Goal: Task Accomplishment & Management: Complete application form

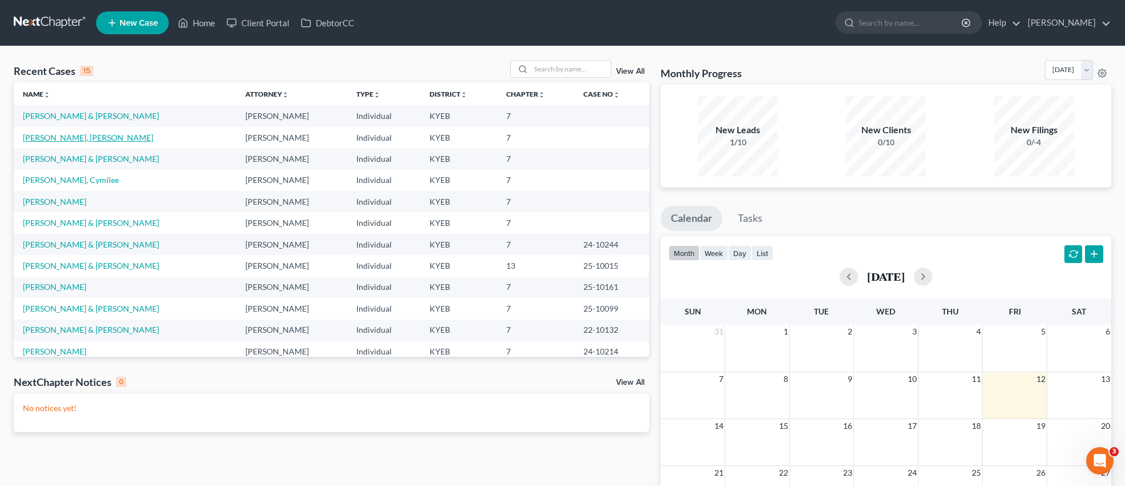
click at [63, 137] on link "[PERSON_NAME], [PERSON_NAME]" at bounding box center [88, 138] width 130 height 10
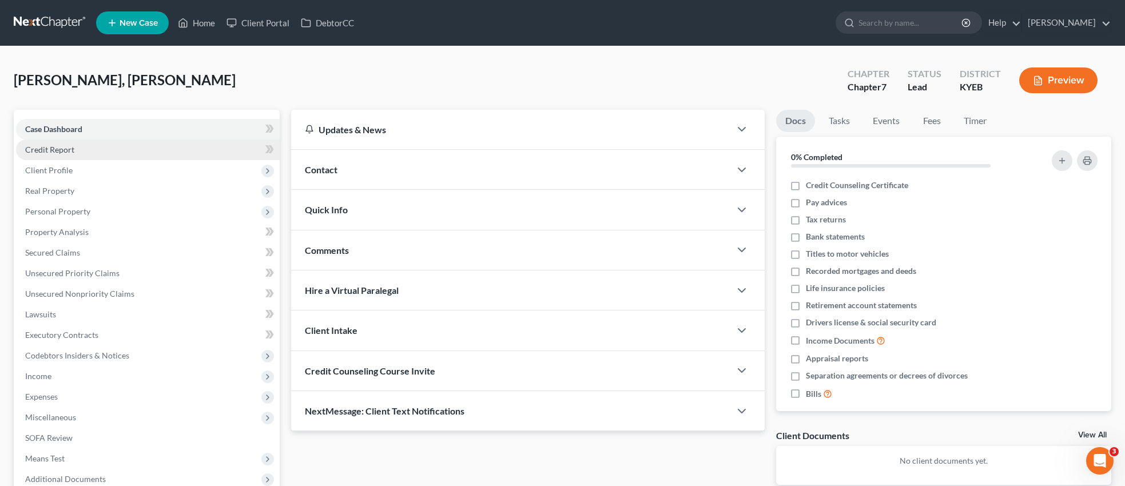
click at [63, 148] on span "Credit Report" at bounding box center [49, 150] width 49 height 10
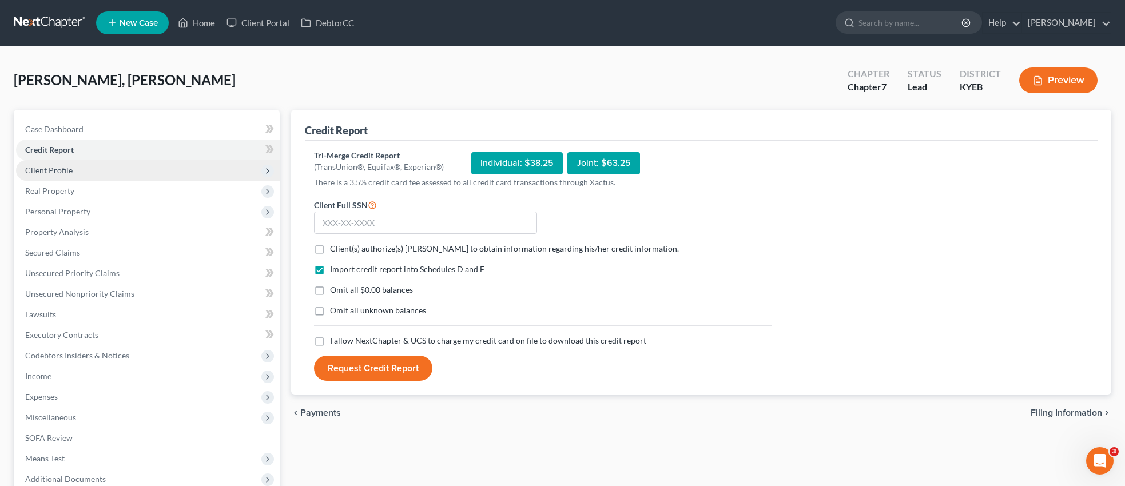
click at [61, 165] on span "Client Profile" at bounding box center [48, 170] width 47 height 10
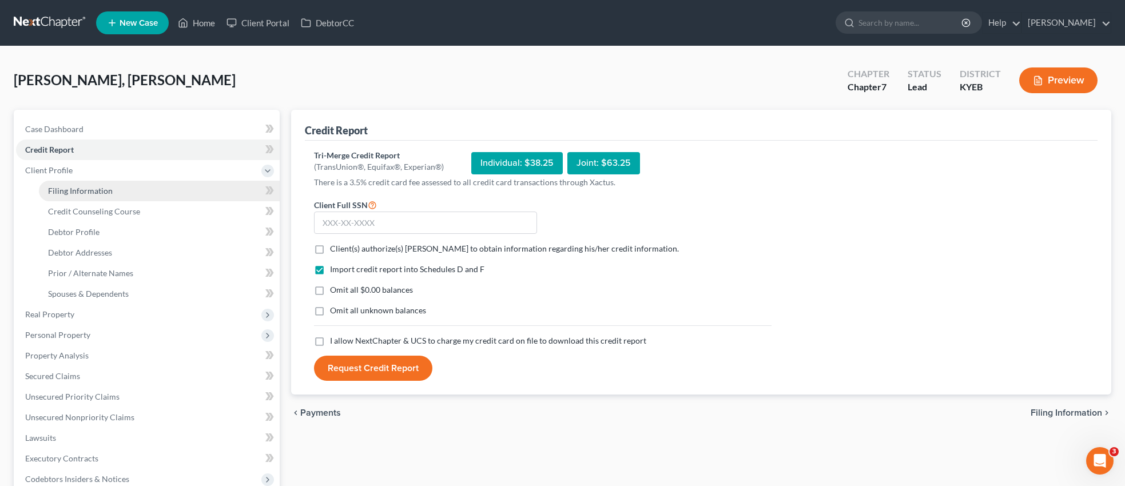
click at [65, 192] on span "Filing Information" at bounding box center [80, 191] width 65 height 10
select select "1"
select select "0"
select select "32"
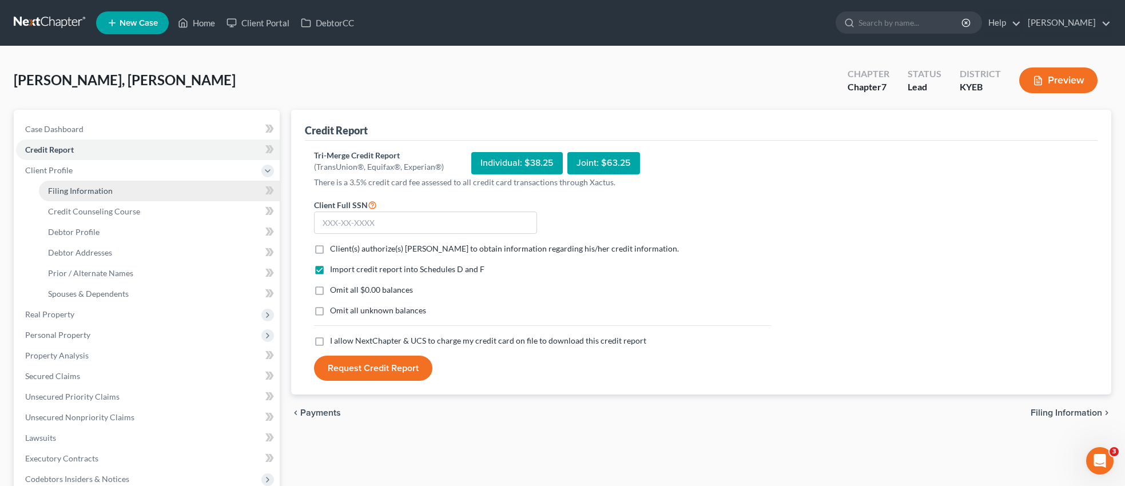
select select "0"
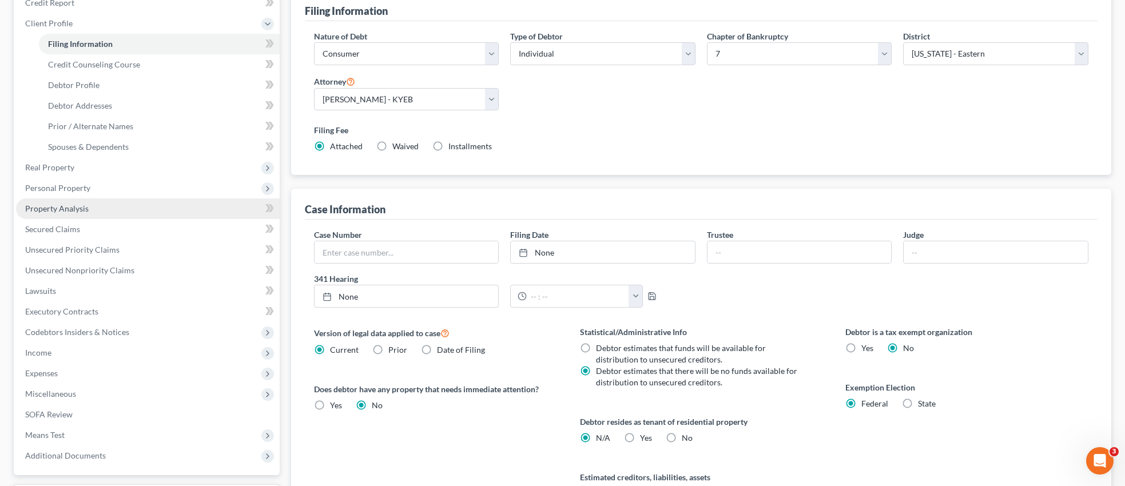
scroll to position [145, 0]
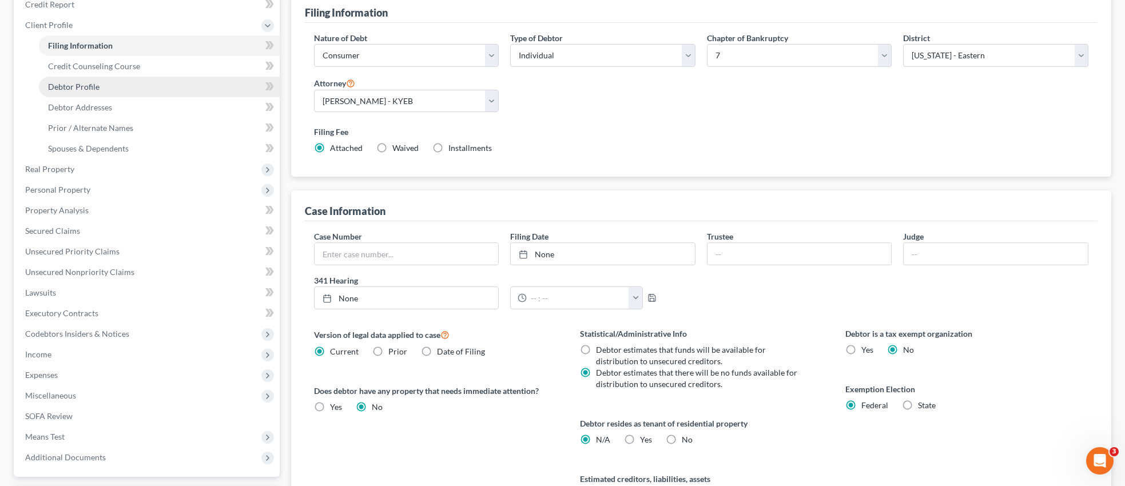
click at [154, 88] on link "Debtor Profile" at bounding box center [159, 87] width 241 height 21
select select "2"
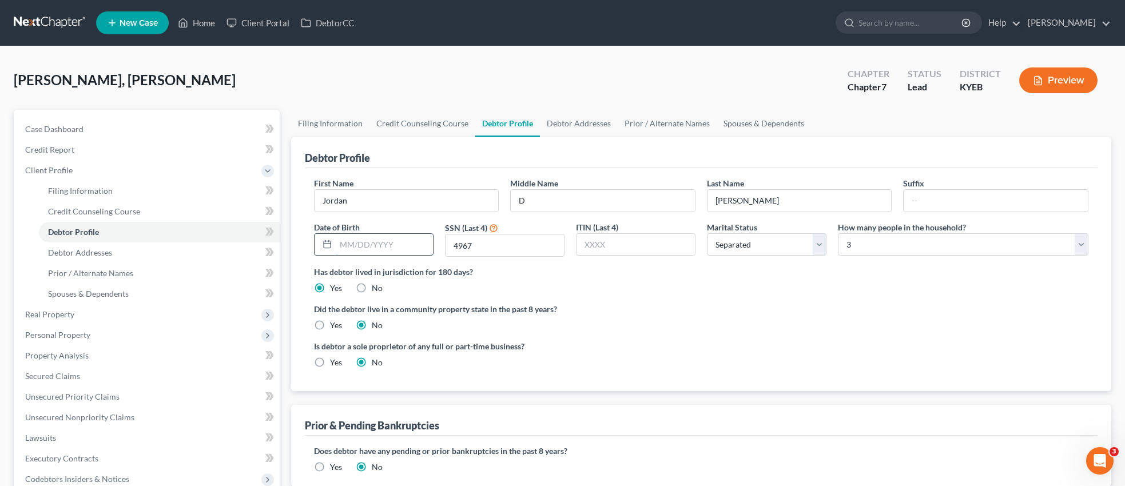
click at [415, 247] on input "text" at bounding box center [384, 245] width 97 height 22
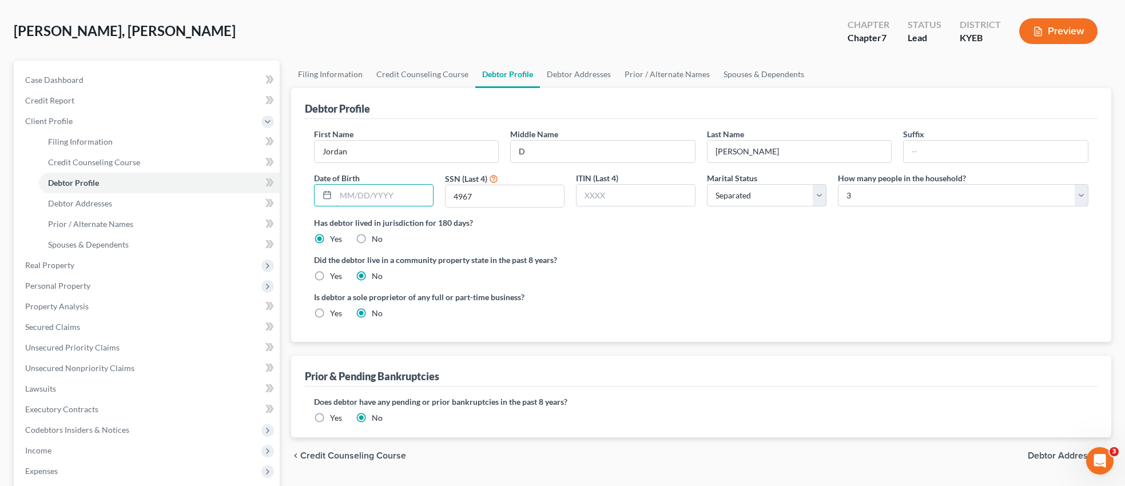
scroll to position [55, 0]
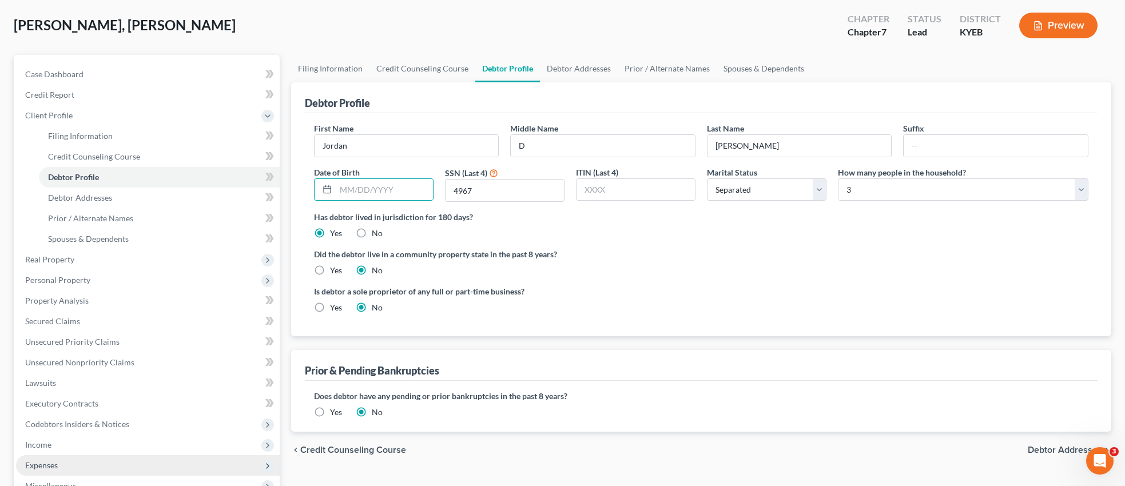
click at [35, 465] on span "Expenses" at bounding box center [41, 466] width 33 height 10
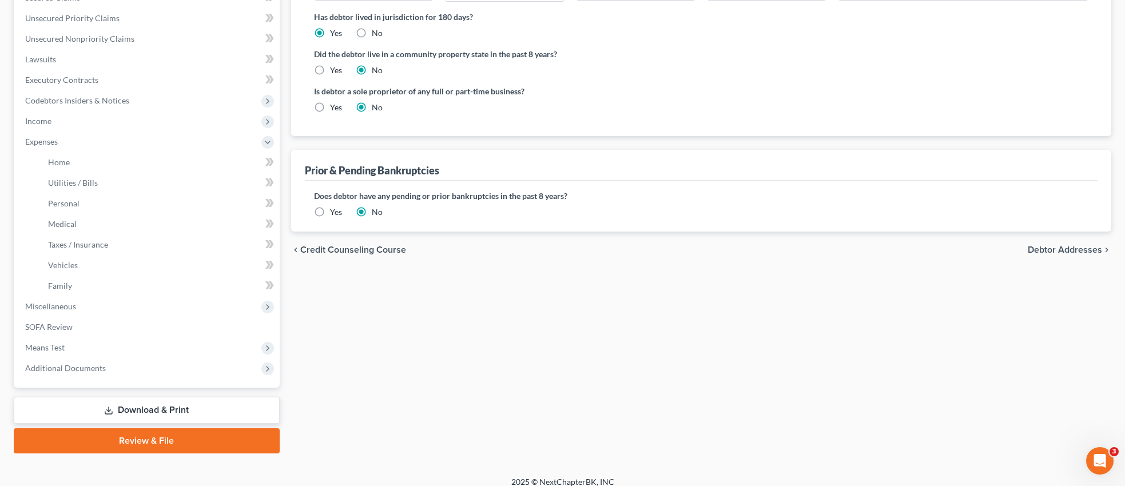
scroll to position [265, 0]
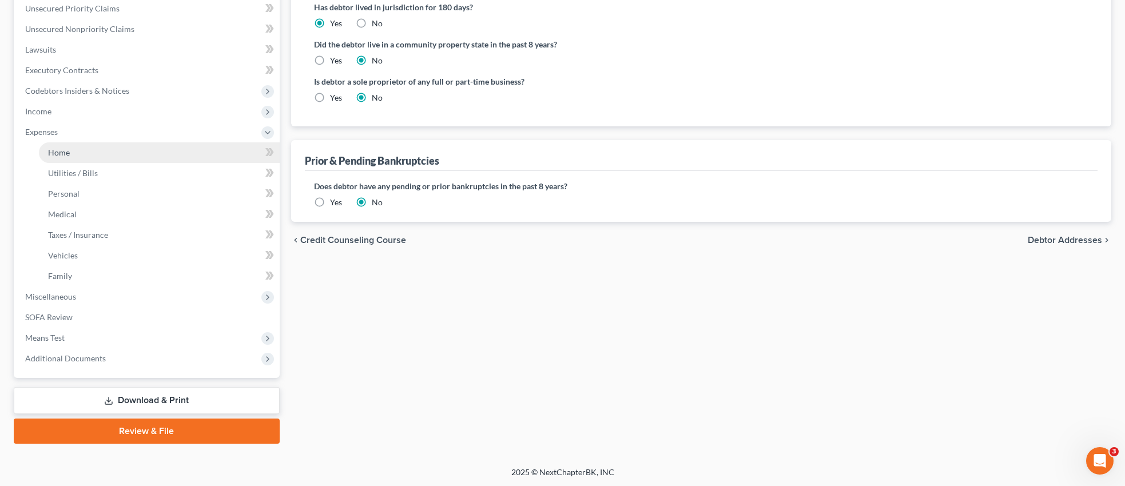
click at [70, 151] on link "Home" at bounding box center [159, 152] width 241 height 21
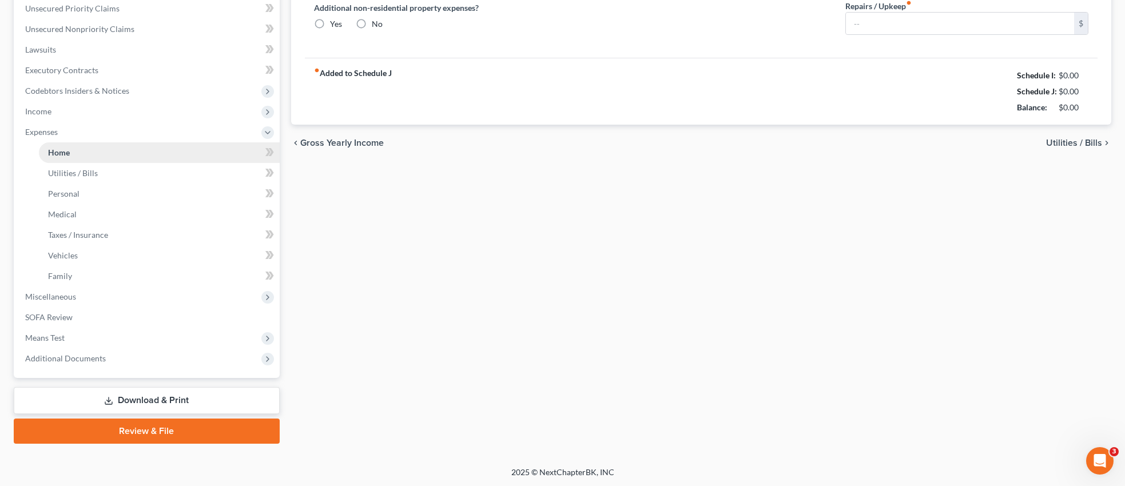
type input "1,841.90"
type input "0.00"
radio input "true"
type input "0.00"
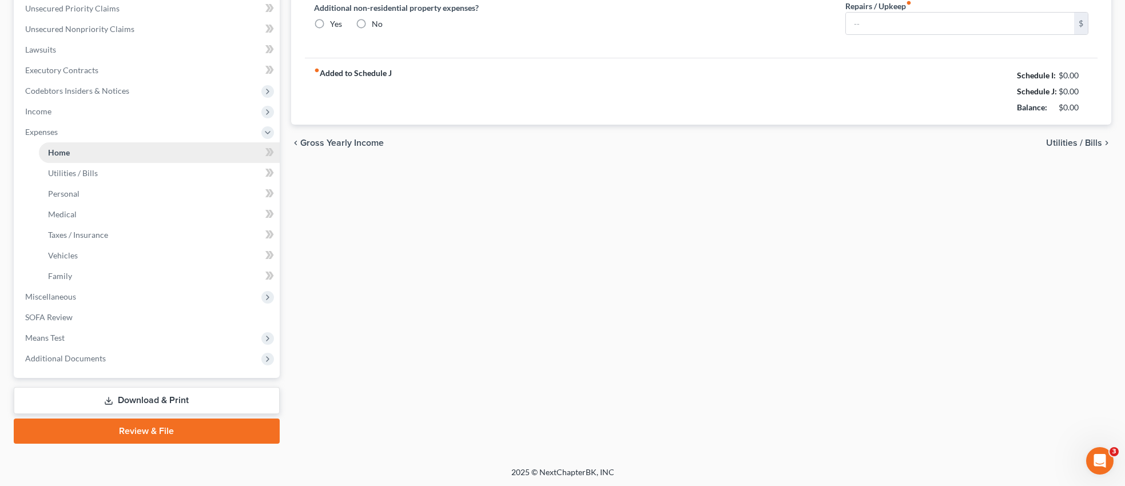
type input "0.00"
type input "125.00"
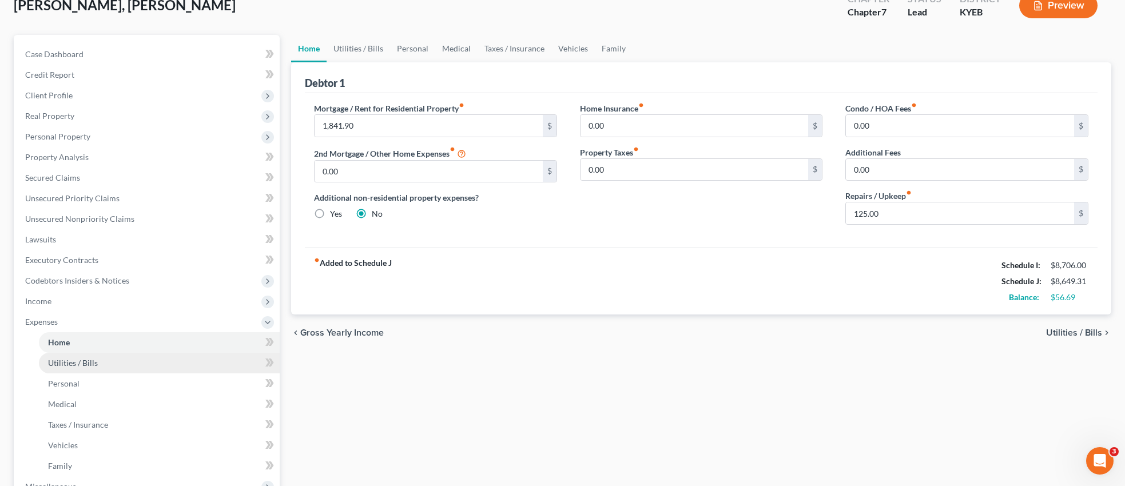
scroll to position [34, 0]
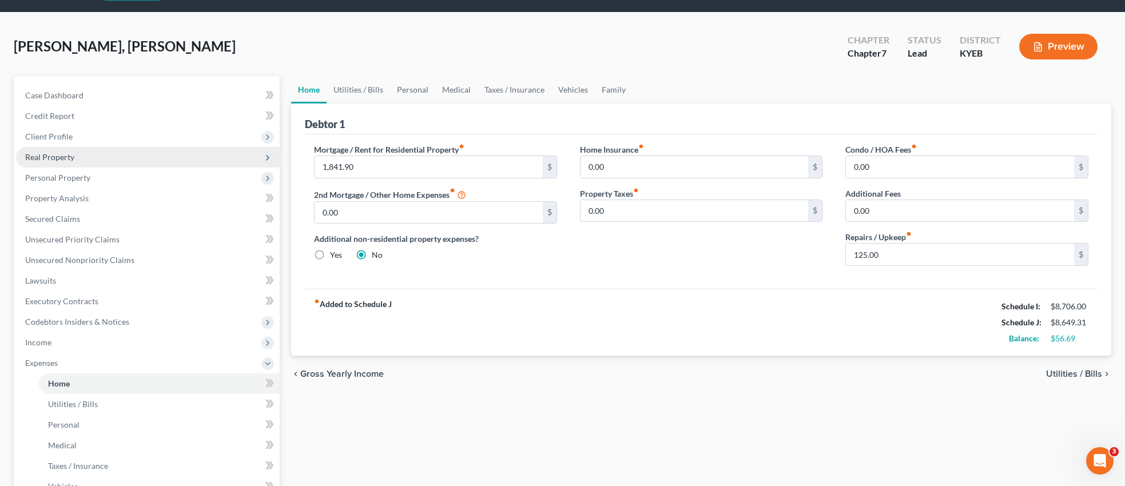
click at [65, 157] on span "Real Property" at bounding box center [49, 157] width 49 height 10
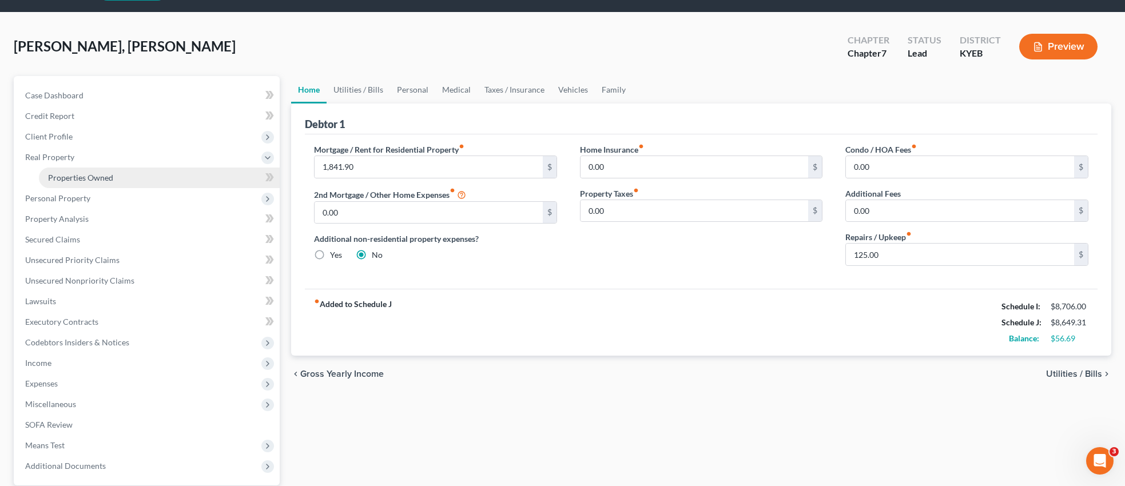
click at [82, 180] on span "Properties Owned" at bounding box center [80, 178] width 65 height 10
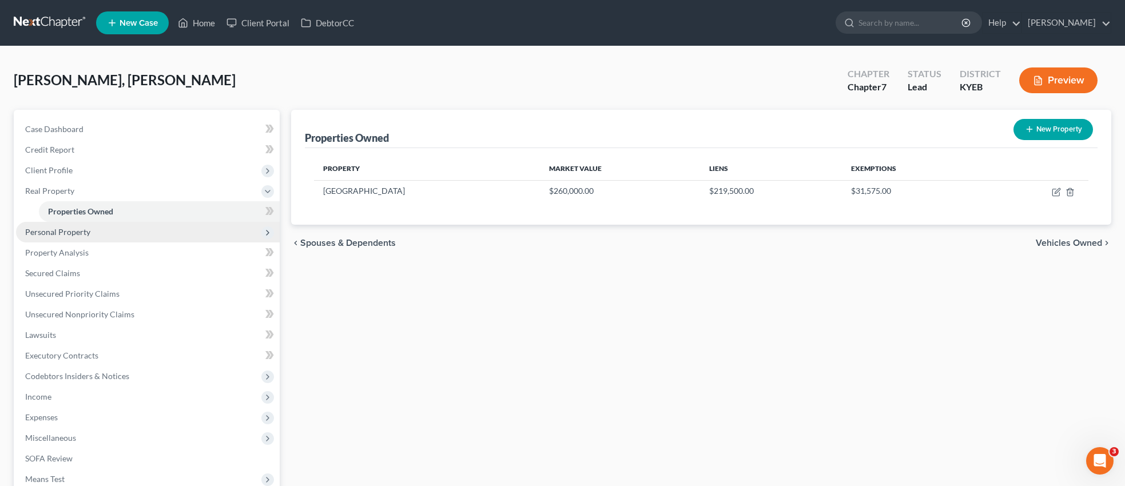
click at [77, 232] on span "Personal Property" at bounding box center [57, 232] width 65 height 10
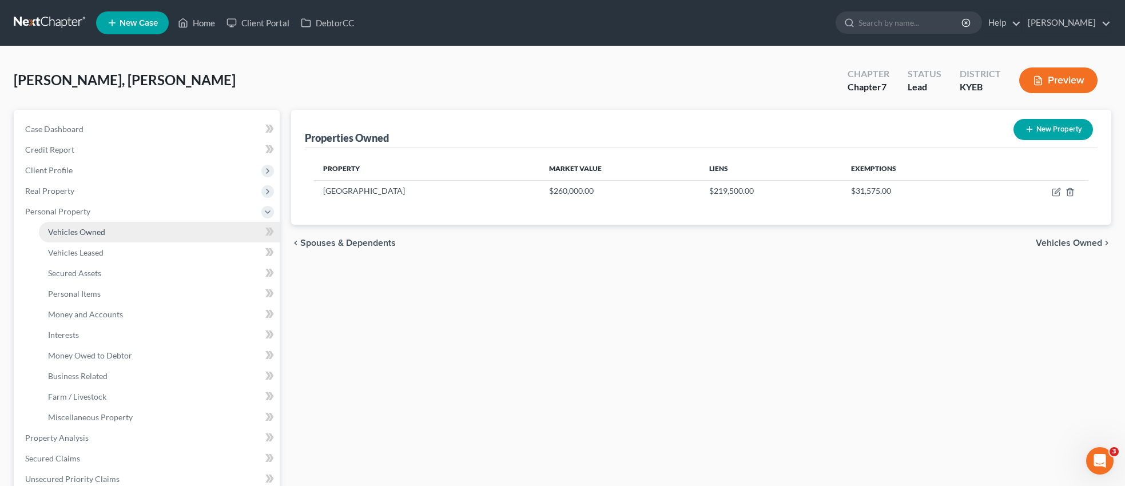
click at [102, 232] on span "Vehicles Owned" at bounding box center [76, 232] width 57 height 10
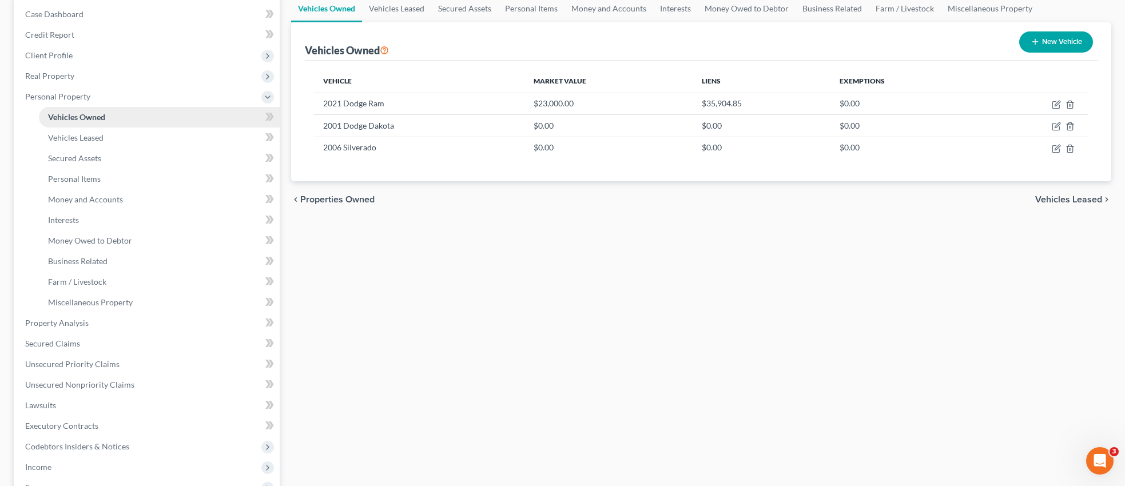
scroll to position [327, 0]
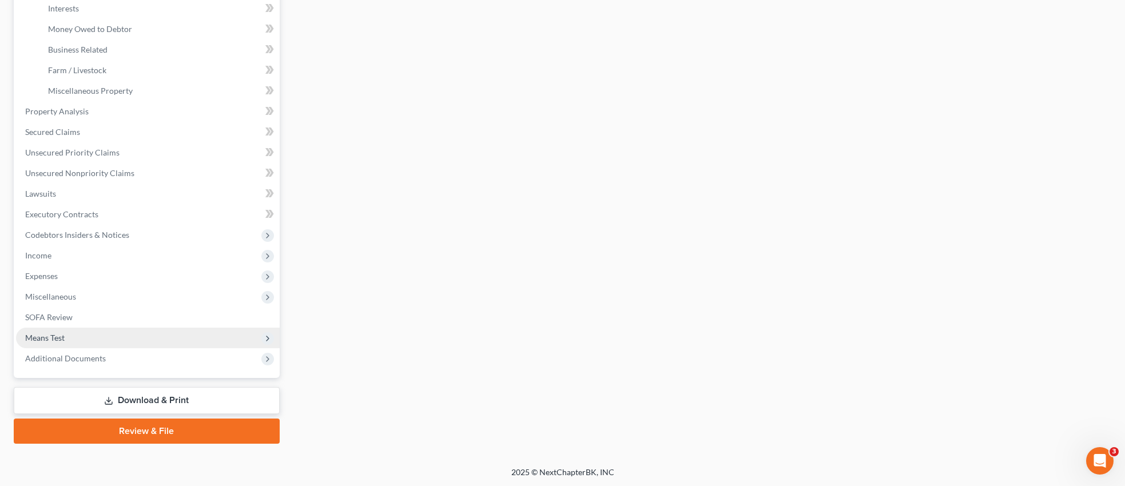
click at [62, 336] on span "Means Test" at bounding box center [44, 338] width 39 height 10
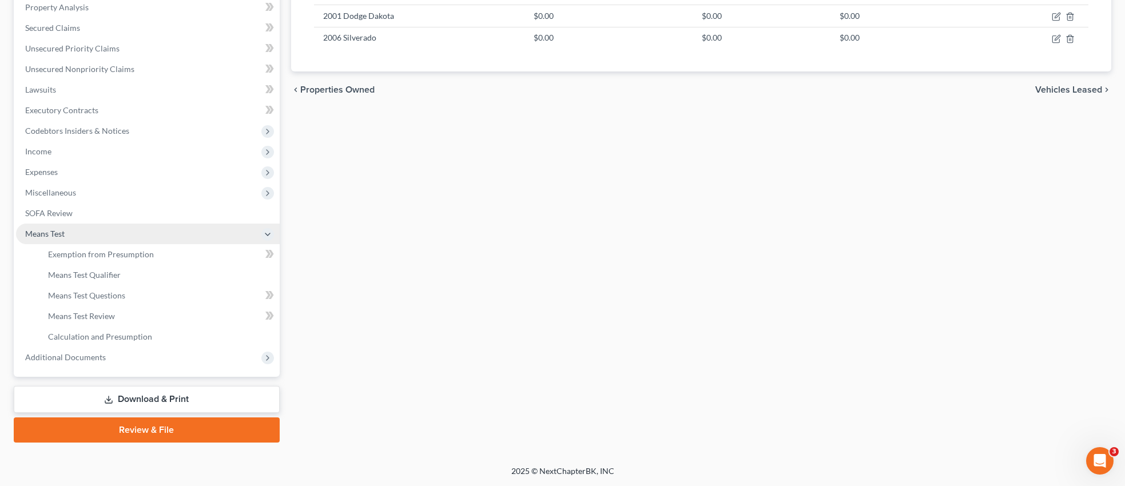
scroll to position [224, 0]
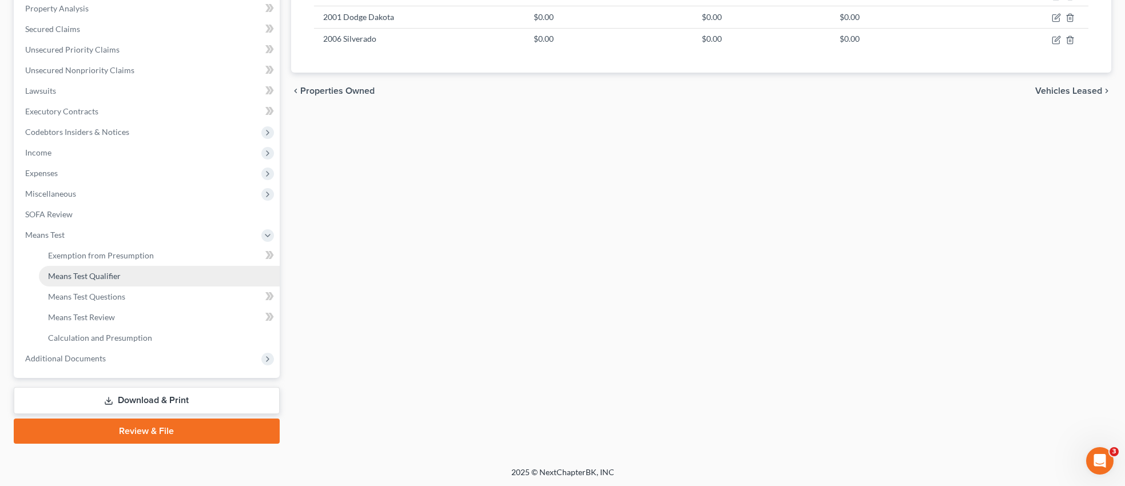
click at [106, 276] on span "Means Test Qualifier" at bounding box center [84, 276] width 73 height 10
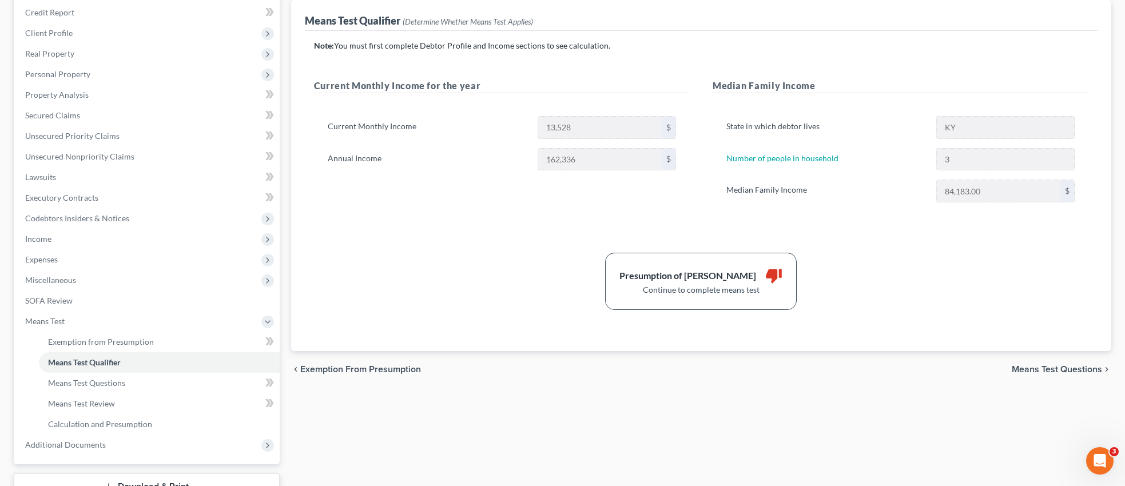
scroll to position [135, 0]
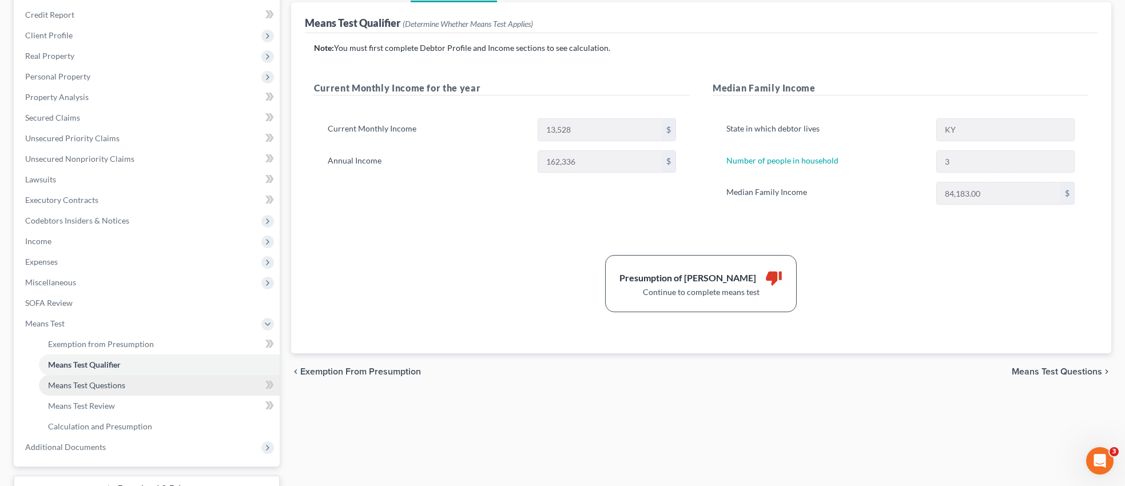
click at [111, 385] on span "Means Test Questions" at bounding box center [86, 385] width 77 height 10
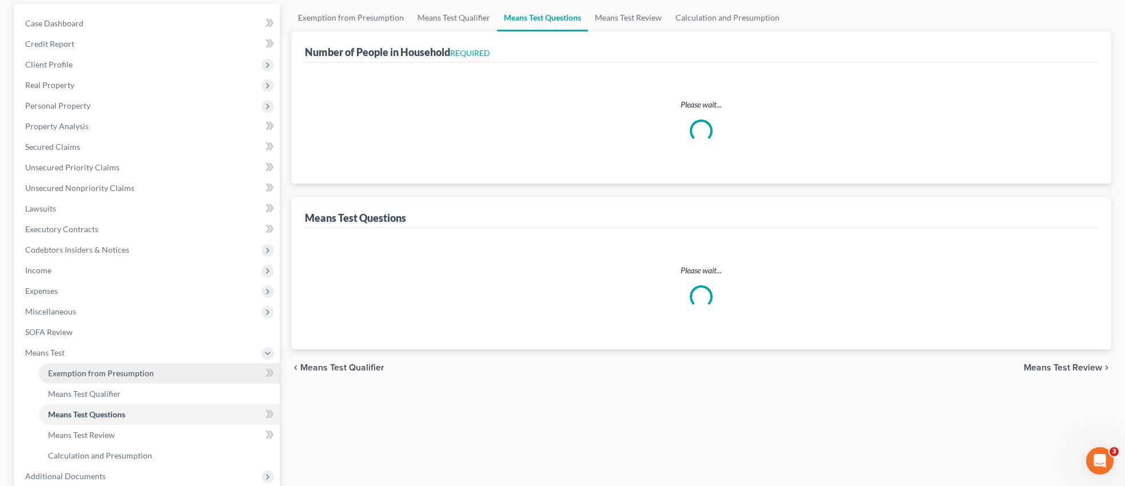
select select "0"
select select "60"
select select "3"
select select "0"
select select "3"
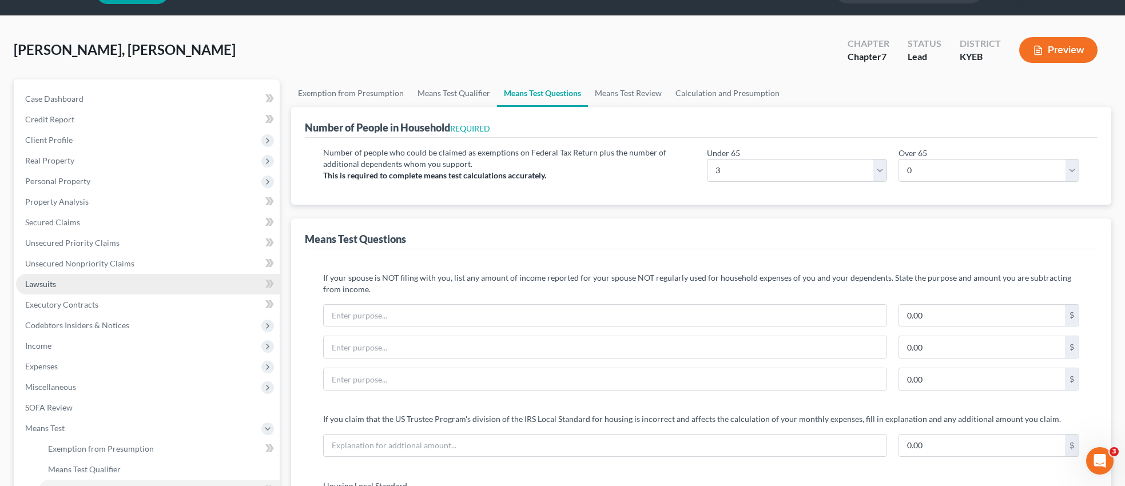
scroll to position [36, 0]
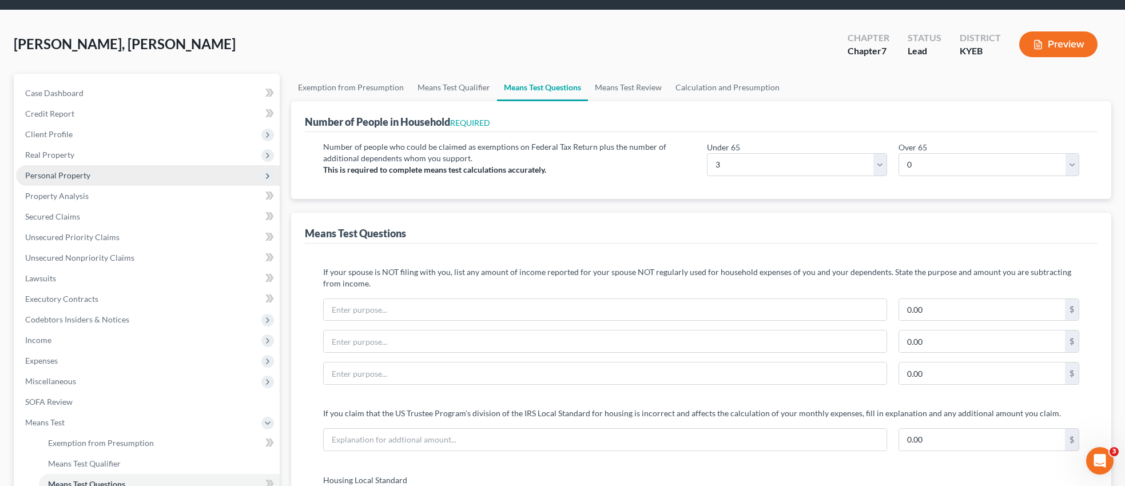
click at [85, 174] on span "Personal Property" at bounding box center [57, 175] width 65 height 10
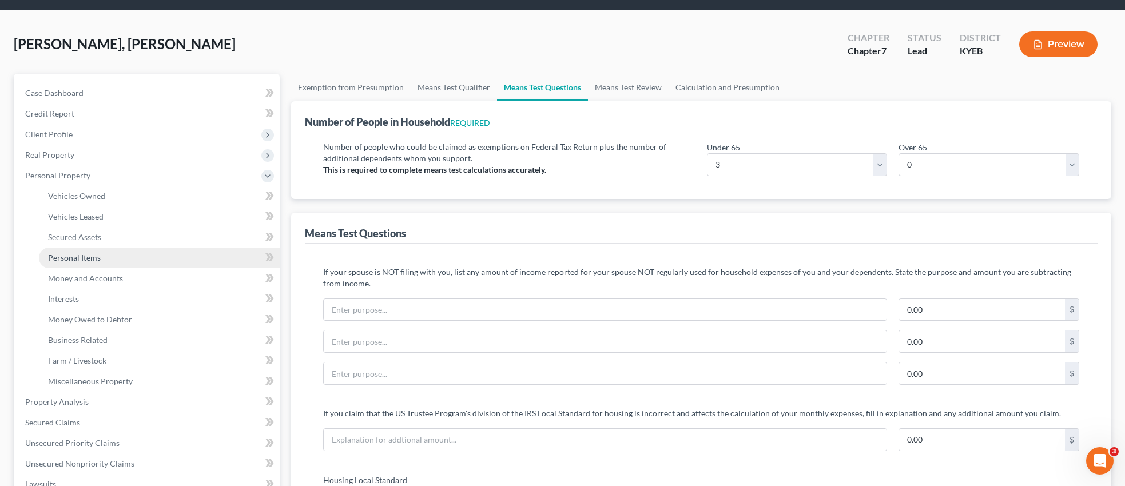
click at [87, 256] on span "Personal Items" at bounding box center [74, 258] width 53 height 10
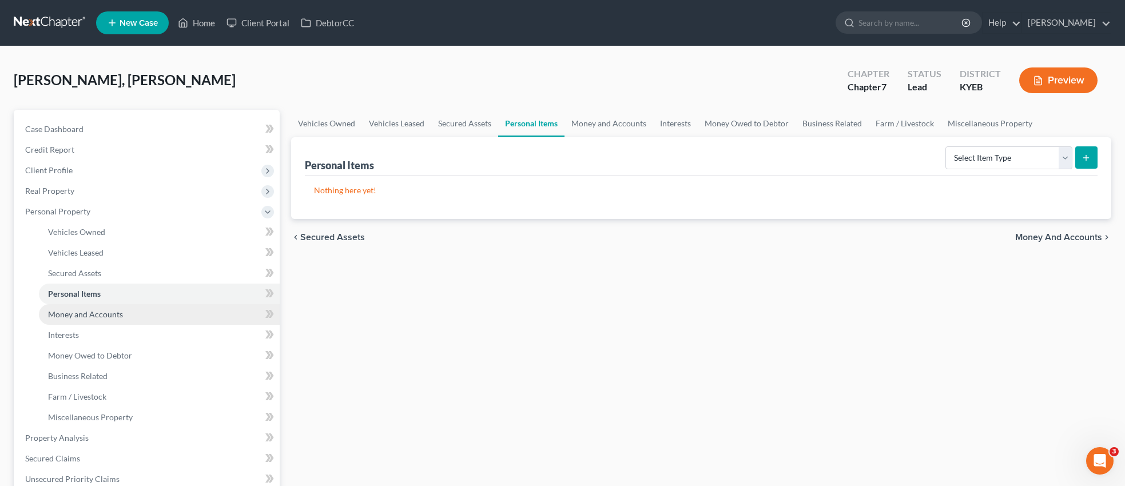
click at [99, 314] on span "Money and Accounts" at bounding box center [85, 314] width 75 height 10
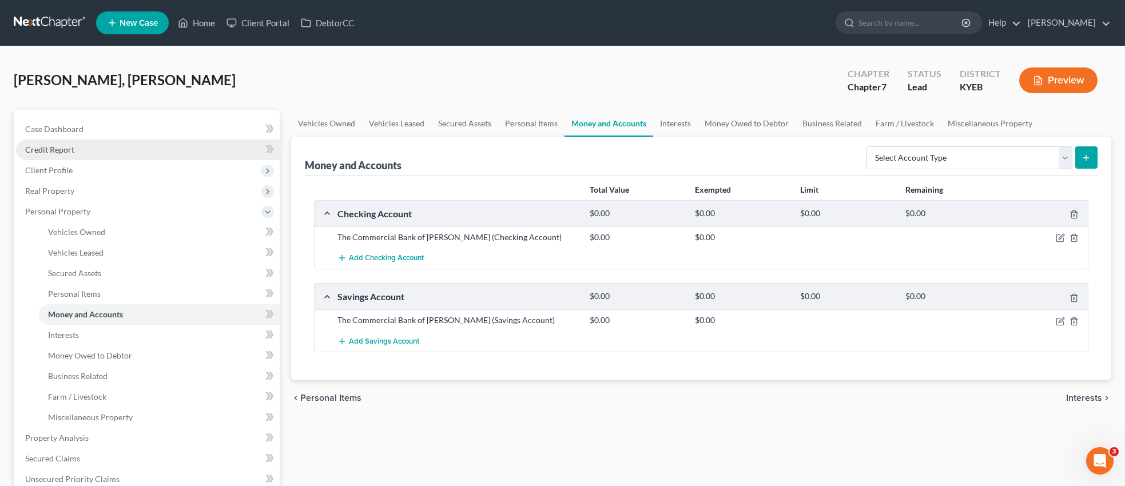
scroll to position [11, 0]
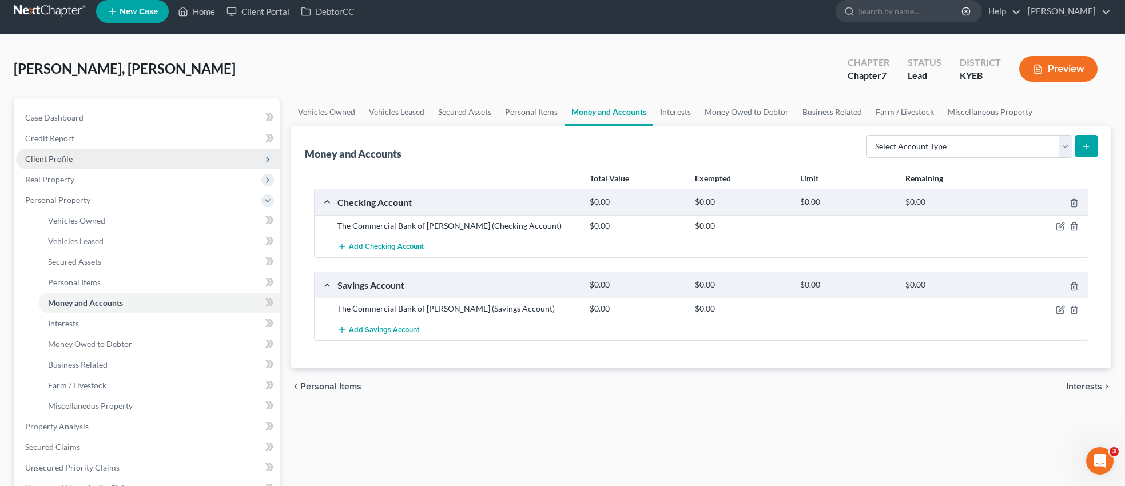
click at [67, 160] on span "Client Profile" at bounding box center [48, 159] width 47 height 10
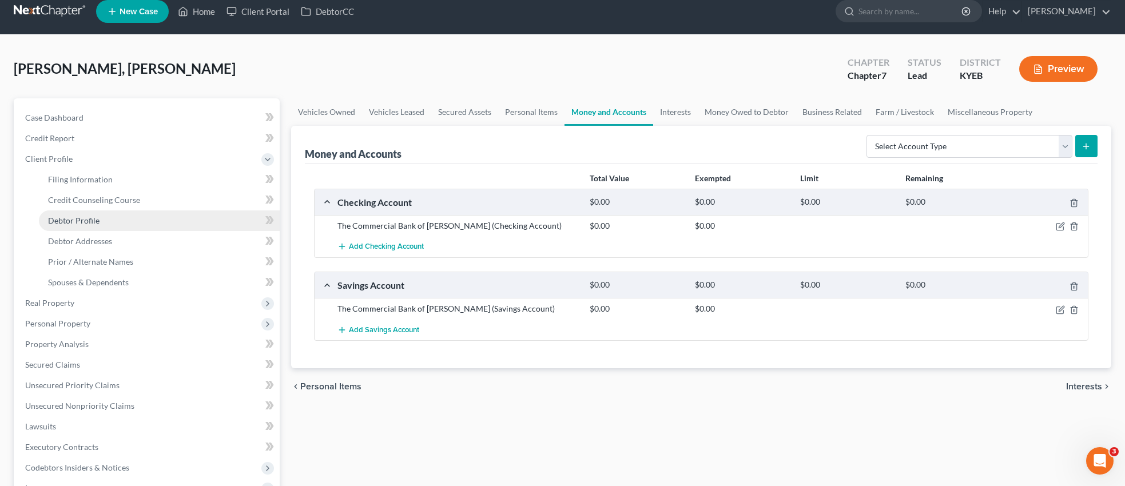
click at [81, 217] on span "Debtor Profile" at bounding box center [73, 221] width 51 height 10
select select "2"
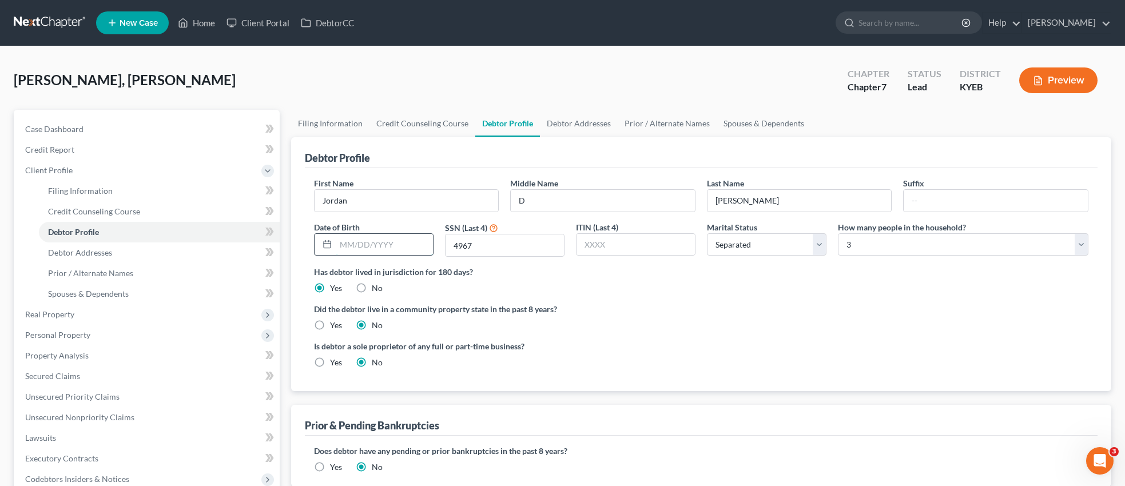
click at [394, 243] on input "text" at bounding box center [384, 245] width 97 height 22
type input "[DATE]"
click at [51, 147] on span "Credit Report" at bounding box center [49, 150] width 49 height 10
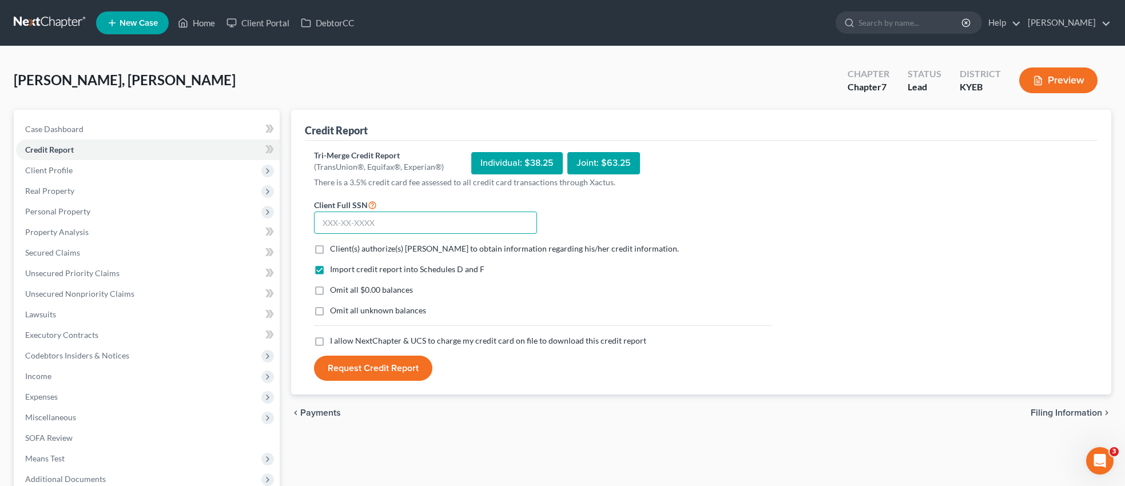
click at [391, 220] on input "text" at bounding box center [425, 223] width 223 height 23
type input "402-17-4967"
click at [330, 248] on label "Client(s) authorize(s) [PERSON_NAME] to obtain information regarding his/her cr…" at bounding box center [504, 248] width 349 height 11
click at [335, 248] on input "Client(s) authorize(s) [PERSON_NAME] to obtain information regarding his/her cr…" at bounding box center [338, 246] width 7 height 7
checkbox input "true"
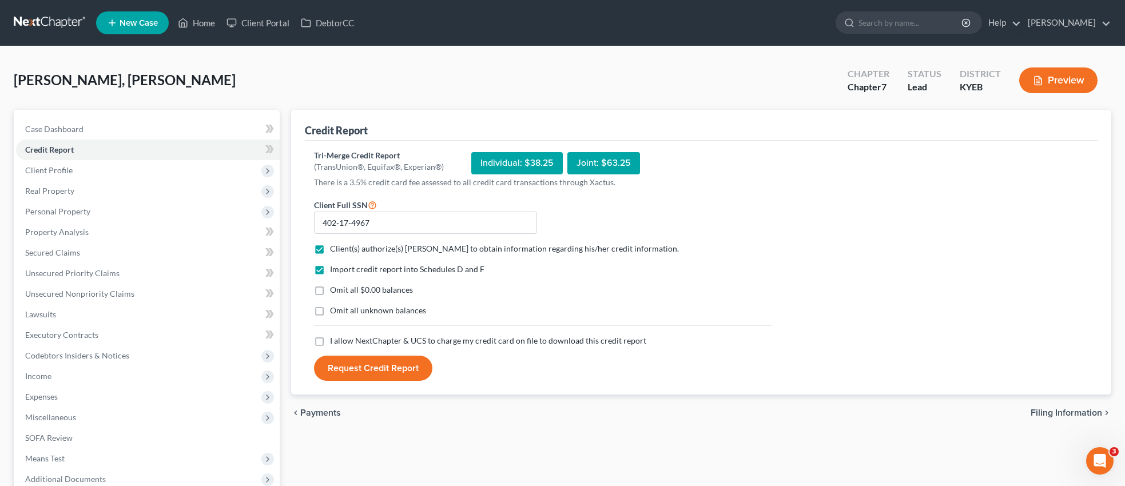
click at [330, 289] on label "Omit all $0.00 balances" at bounding box center [371, 289] width 83 height 11
click at [335, 289] on input "Omit all $0.00 balances" at bounding box center [338, 287] width 7 height 7
checkbox input "true"
click at [330, 341] on label "I allow NextChapter & UCS to charge my credit card on file to download this cre…" at bounding box center [488, 340] width 316 height 11
click at [335, 341] on input "I allow NextChapter & UCS to charge my credit card on file to download this cre…" at bounding box center [338, 338] width 7 height 7
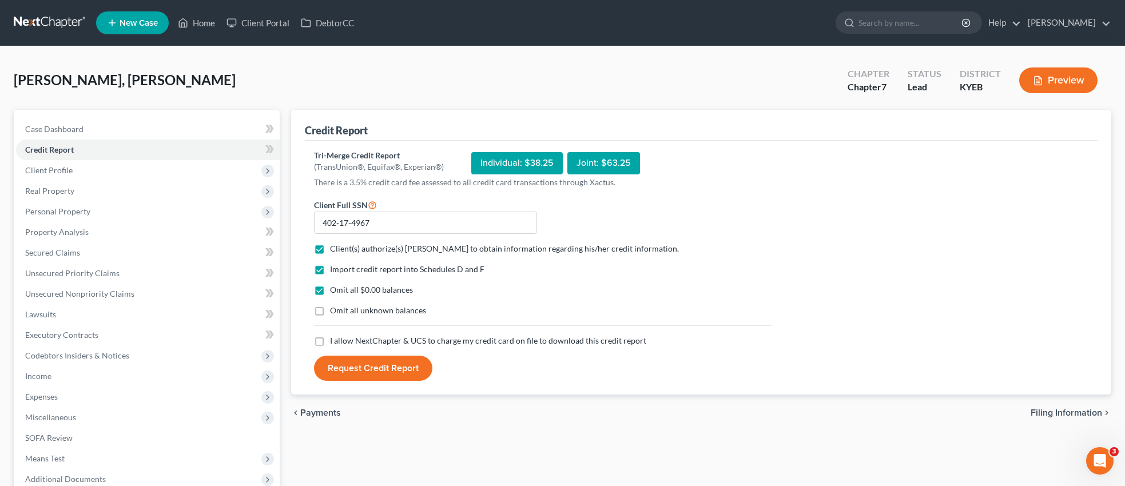
checkbox input "true"
click at [366, 370] on button "Request Credit Report" at bounding box center [373, 368] width 118 height 25
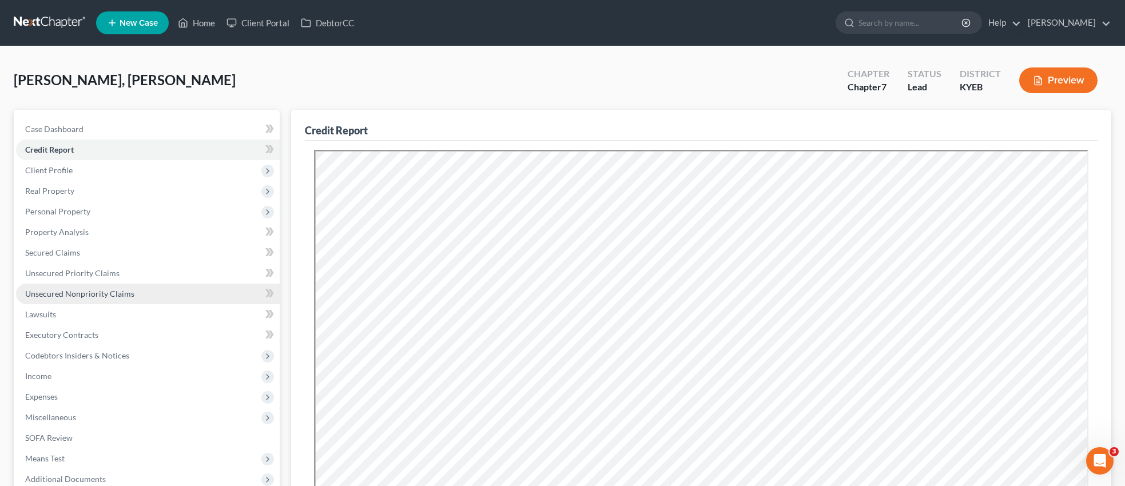
click at [80, 295] on span "Unsecured Nonpriority Claims" at bounding box center [79, 294] width 109 height 10
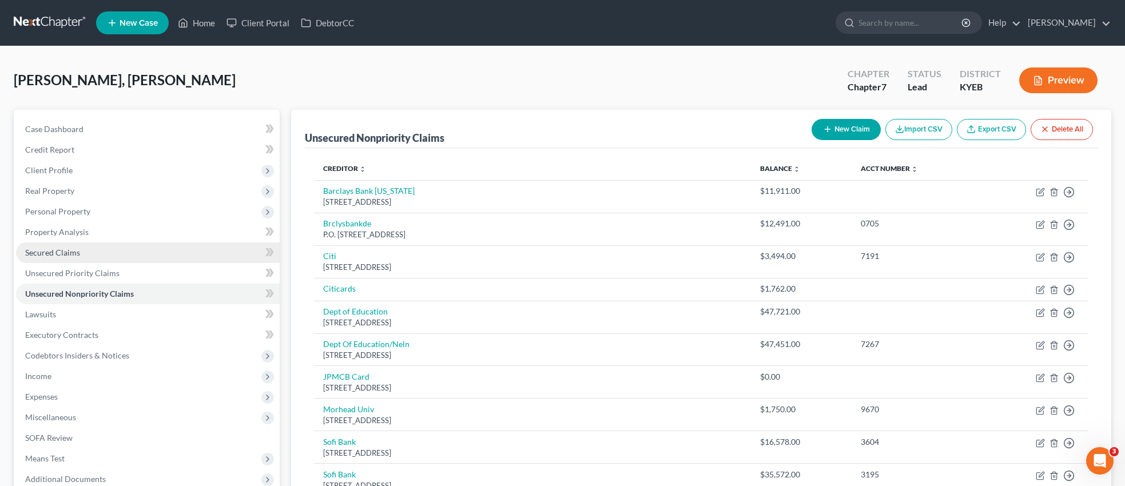
click at [46, 251] on span "Secured Claims" at bounding box center [52, 253] width 55 height 10
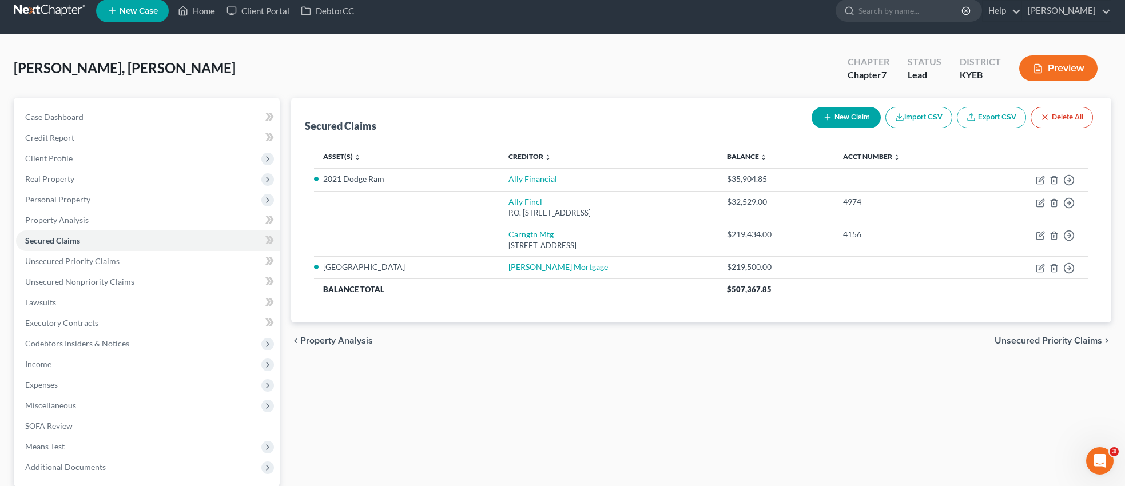
scroll to position [8, 0]
